Goal: Information Seeking & Learning: Find specific fact

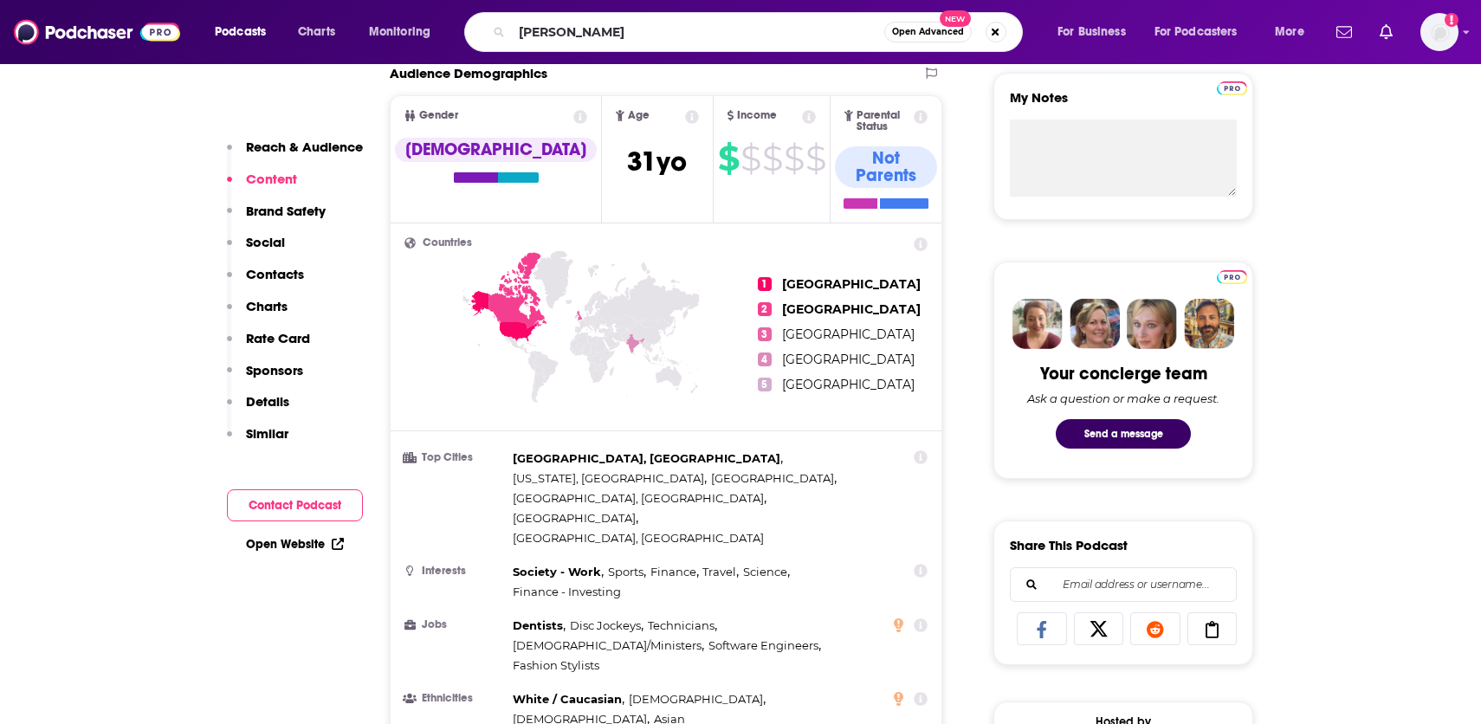
type input "[PERSON_NAME]"
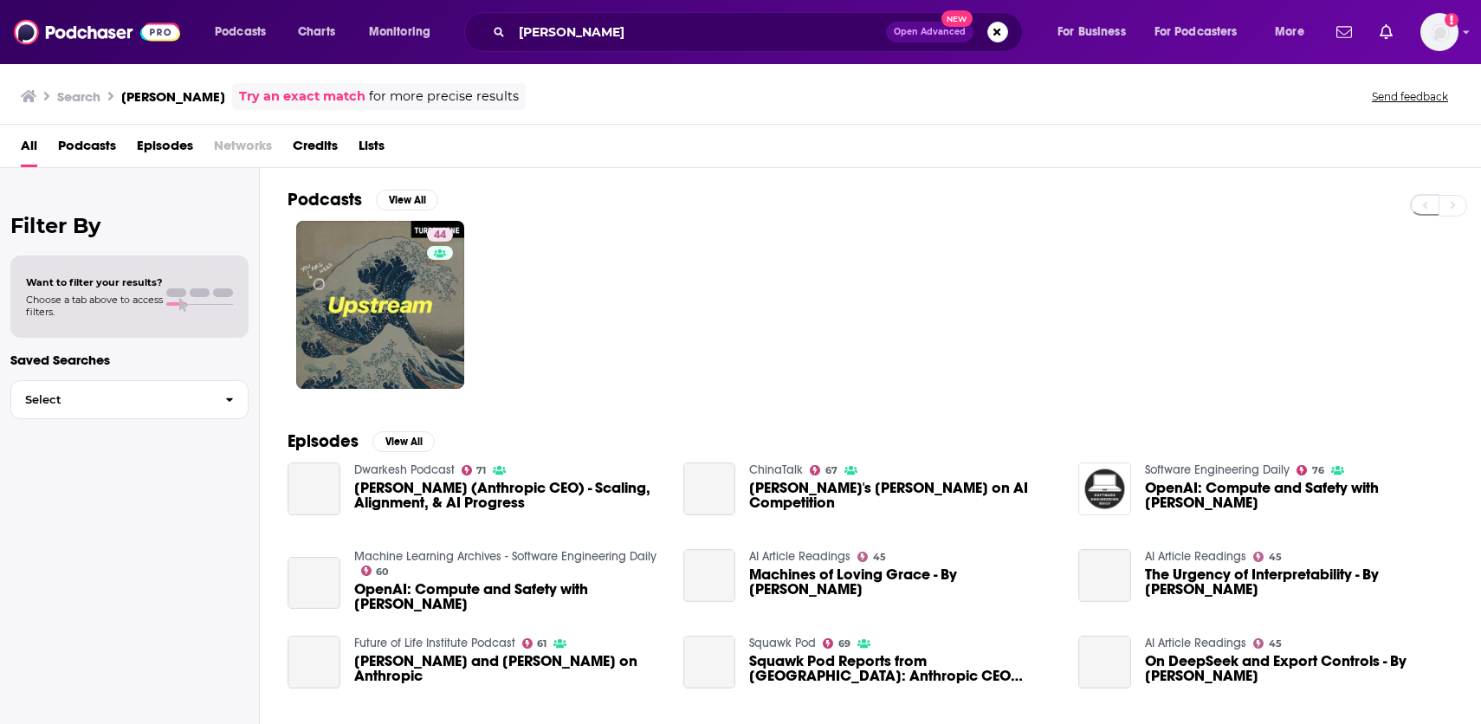
click at [308, 140] on span "Credits" at bounding box center [315, 150] width 45 height 36
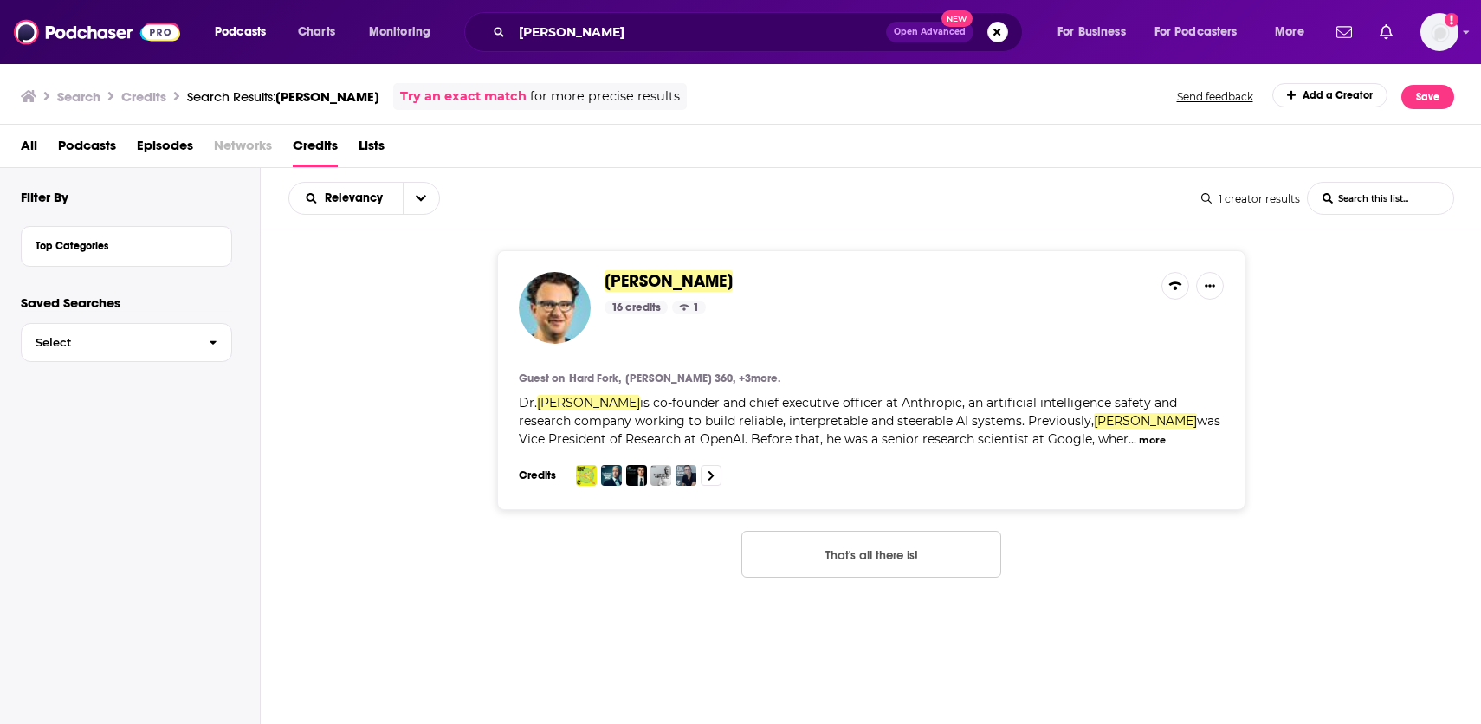
click at [652, 273] on span "[PERSON_NAME]" at bounding box center [669, 281] width 128 height 22
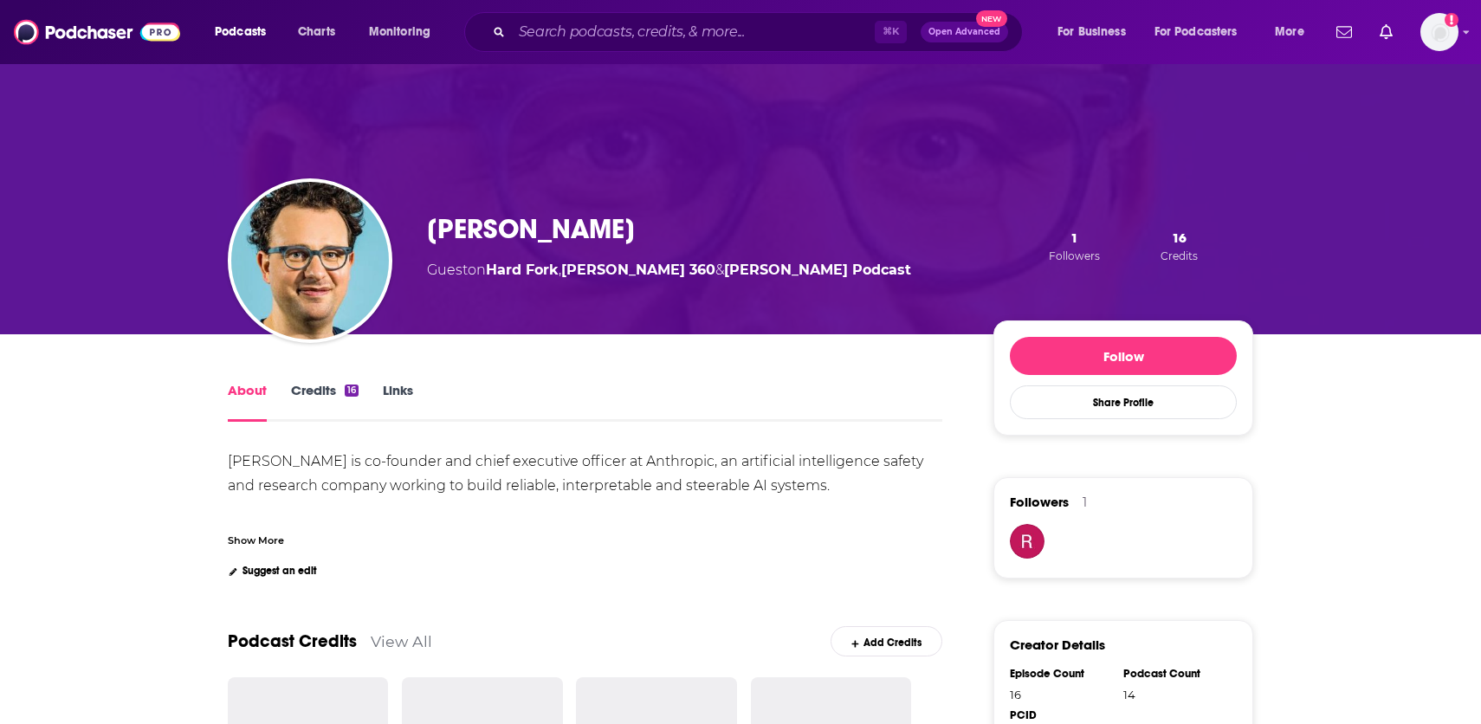
click at [301, 390] on link "Credits 16" at bounding box center [325, 402] width 68 height 40
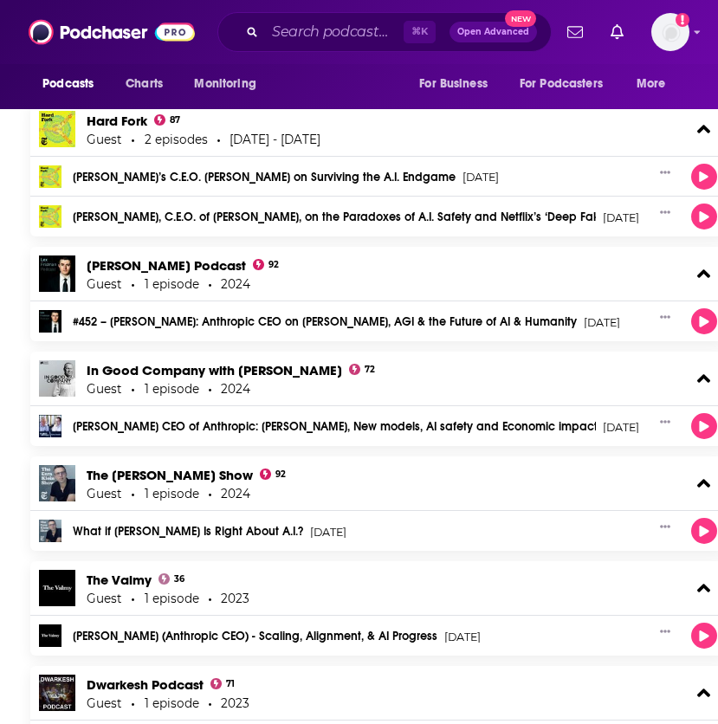
scroll to position [212, 0]
